Goal: Task Accomplishment & Management: Use online tool/utility

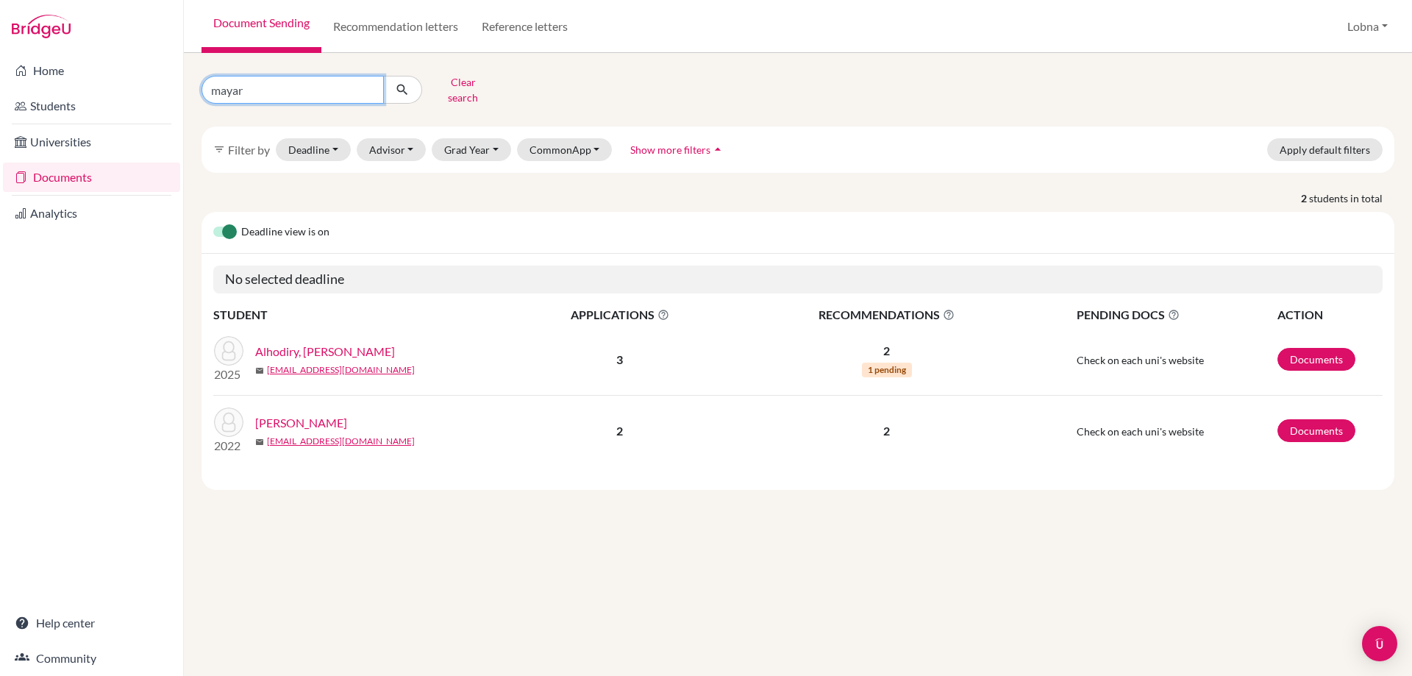
drag, startPoint x: 0, startPoint y: 0, endPoint x: 295, endPoint y: 87, distance: 307.4
click at [295, 87] on input "mayar" at bounding box center [292, 90] width 182 height 28
type input "[PERSON_NAME]"
click button "submit" at bounding box center [402, 90] width 39 height 28
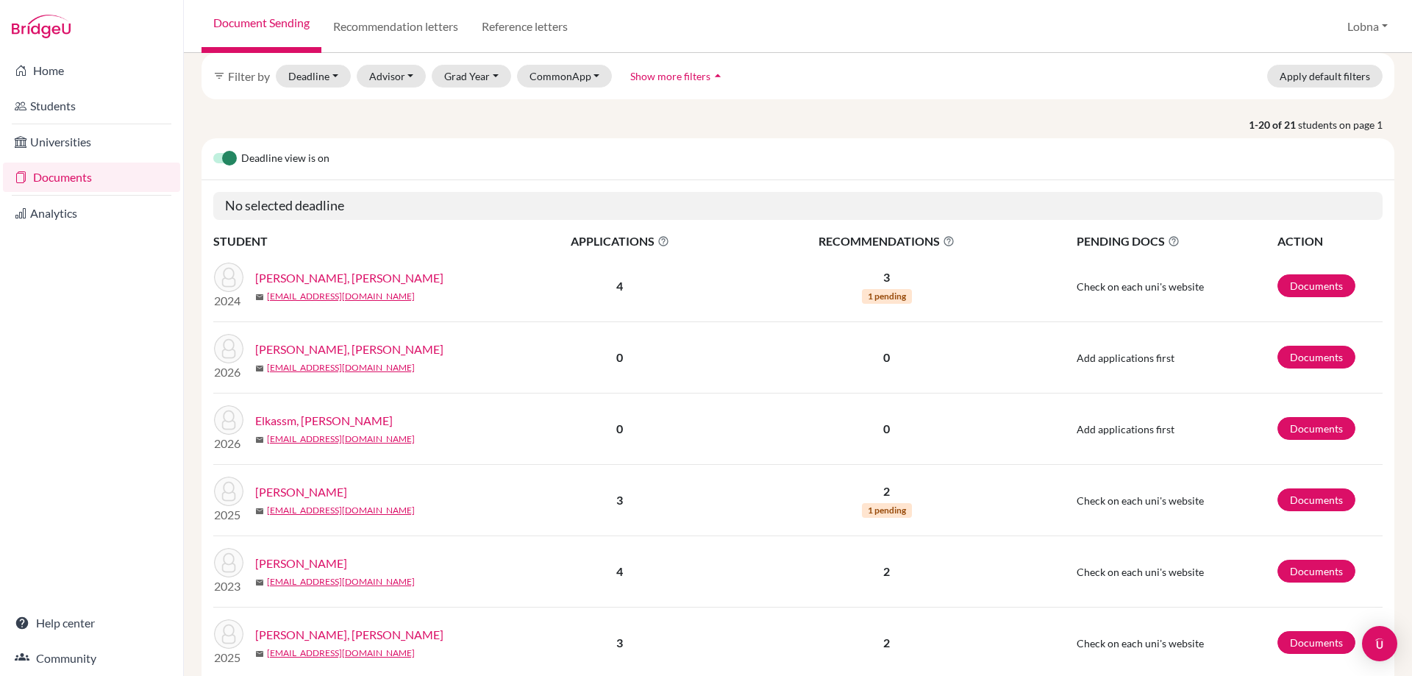
scroll to position [221, 0]
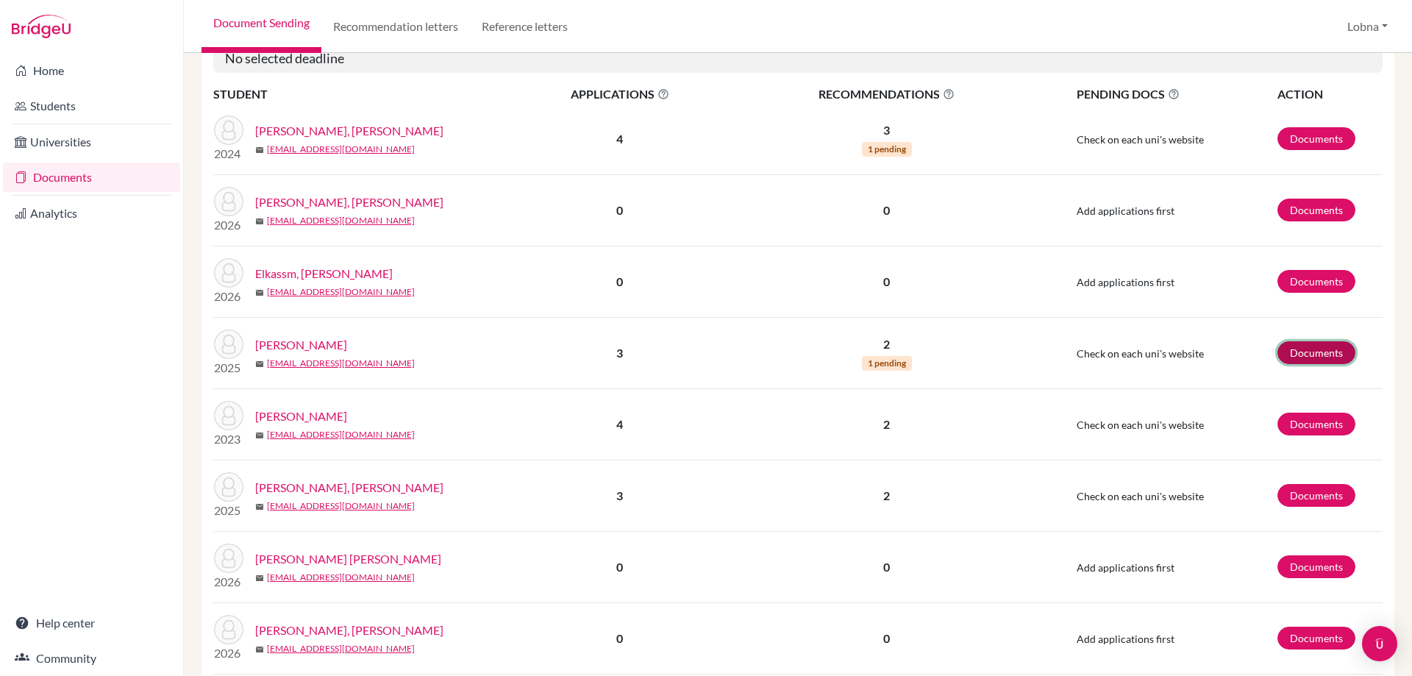
click at [1324, 344] on link "Documents" at bounding box center [1316, 352] width 78 height 23
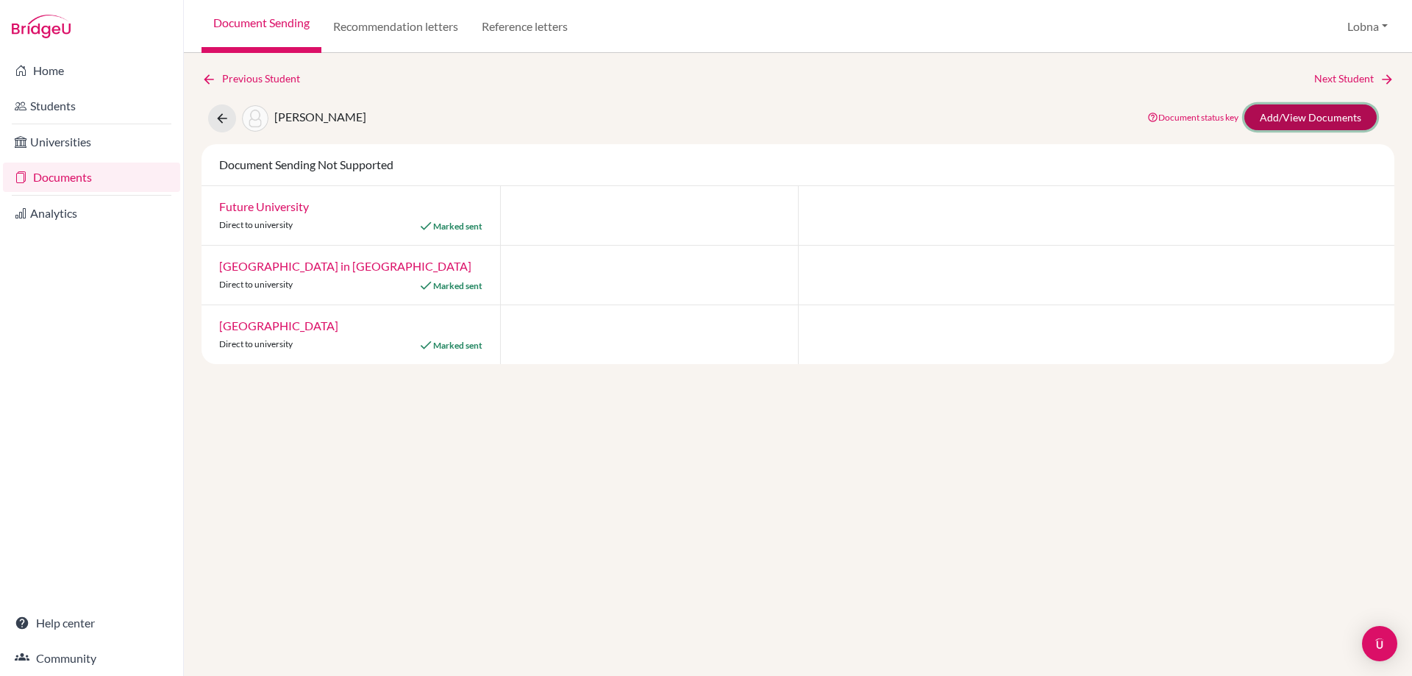
click at [1321, 114] on link "Add/View Documents" at bounding box center [1310, 117] width 132 height 26
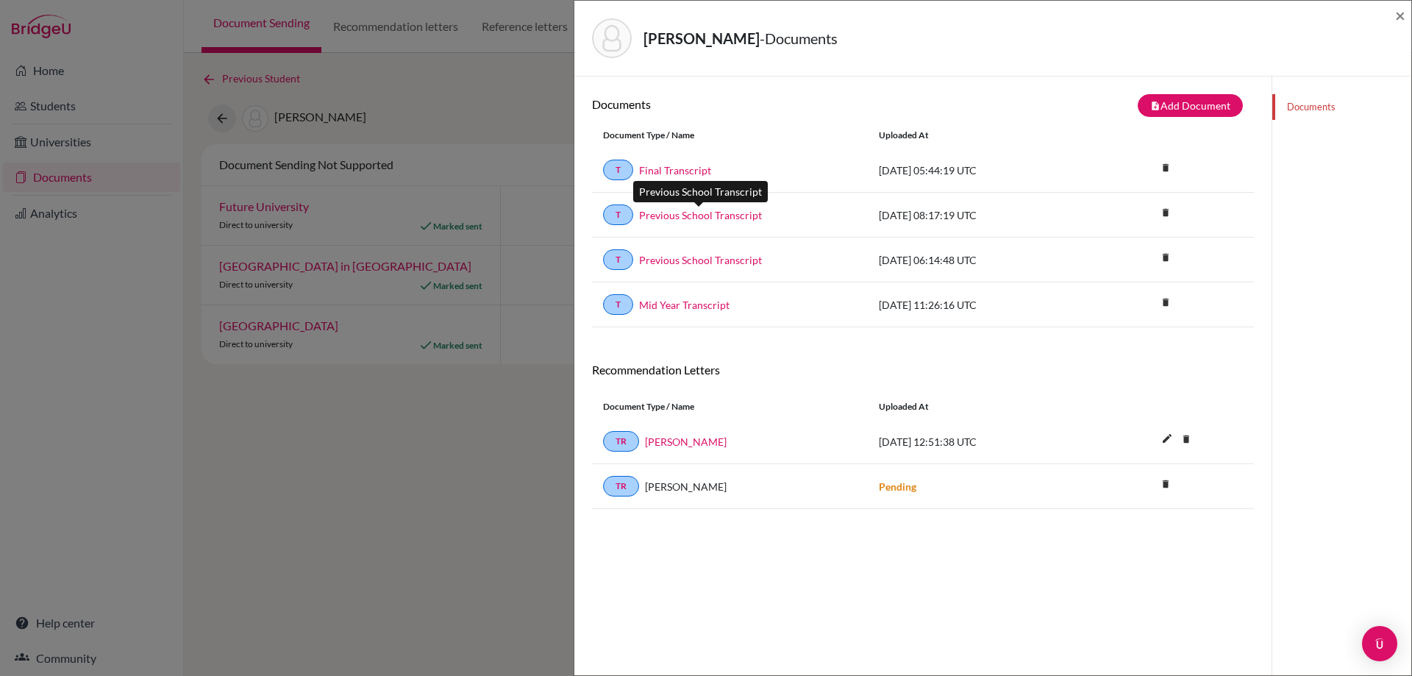
click at [737, 215] on link "Previous School Transcript" at bounding box center [700, 214] width 123 height 15
click at [680, 259] on link "Previous School Transcript" at bounding box center [700, 259] width 123 height 15
click at [683, 307] on link "Mid Year Transcript" at bounding box center [684, 304] width 90 height 15
